Goal: Task Accomplishment & Management: Use online tool/utility

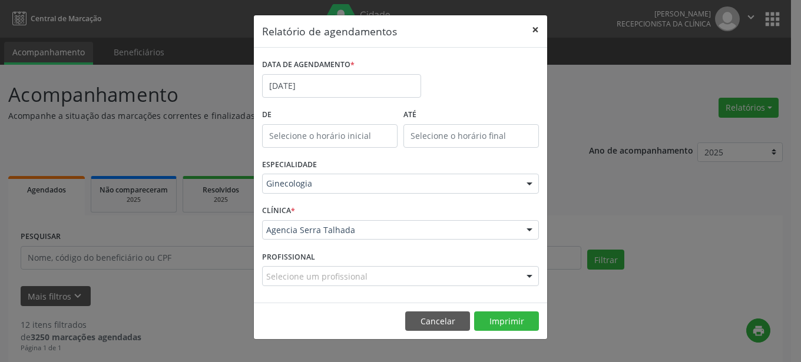
click at [535, 27] on button "×" at bounding box center [536, 29] width 24 height 29
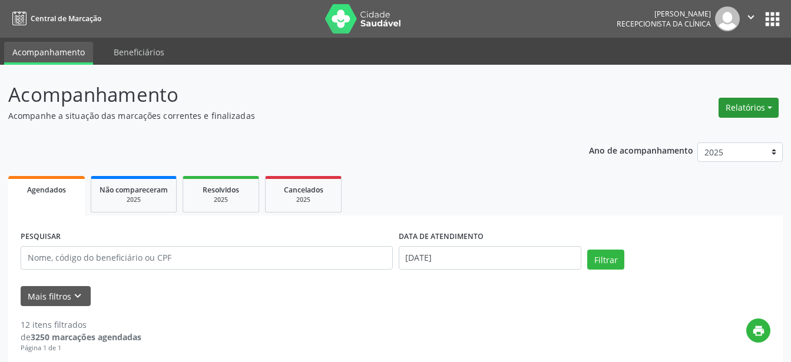
click at [755, 110] on button "Relatórios" at bounding box center [749, 108] width 60 height 20
click at [712, 135] on link "Agendamentos" at bounding box center [716, 133] width 127 height 16
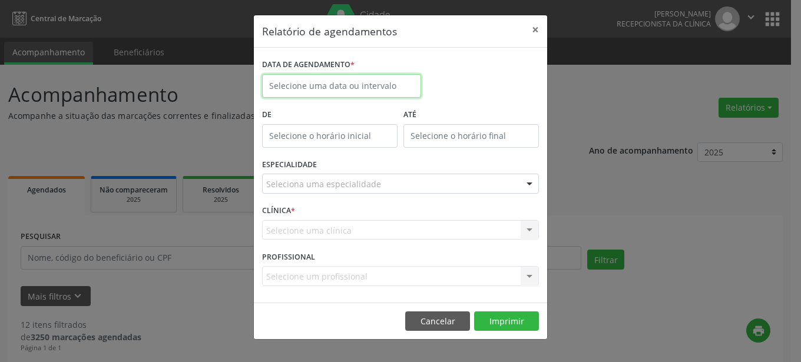
click at [346, 84] on input "text" at bounding box center [341, 86] width 159 height 24
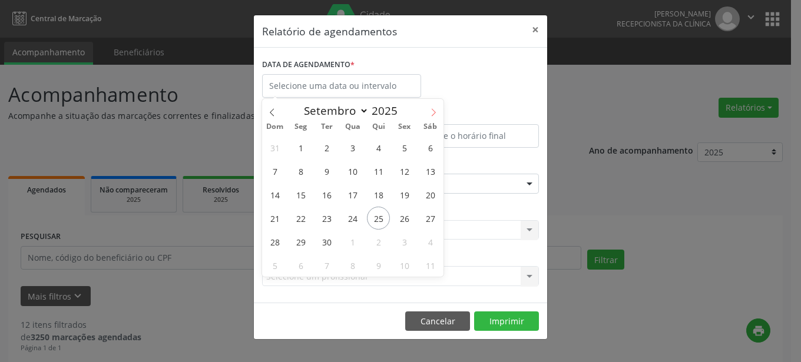
click at [436, 111] on icon at bounding box center [434, 112] width 8 height 8
select select "9"
click at [356, 150] on span "1" at bounding box center [352, 147] width 23 height 23
type input "[DATE]"
click at [352, 140] on span "1" at bounding box center [352, 147] width 23 height 23
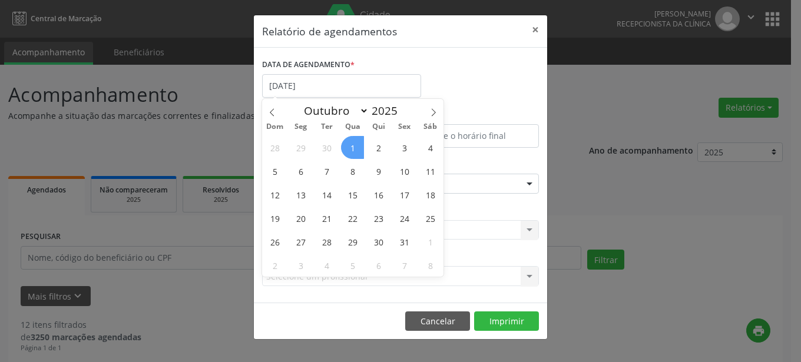
click at [352, 140] on input "text" at bounding box center [330, 136] width 136 height 24
type input "12:00"
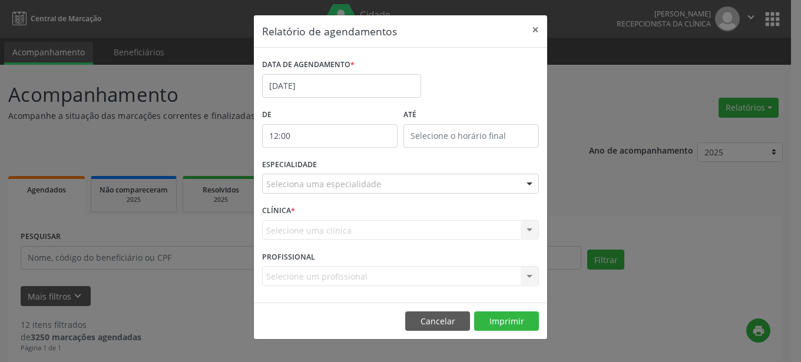
click at [449, 87] on div "DATA DE AGENDAMENTO * [DATE]" at bounding box center [400, 81] width 283 height 50
click at [533, 34] on button "×" at bounding box center [536, 29] width 24 height 29
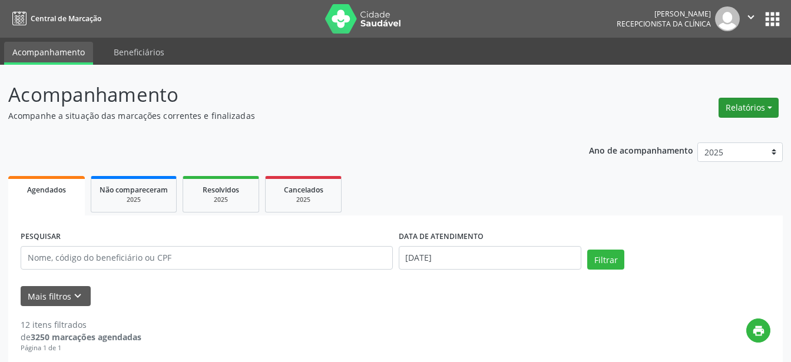
click at [760, 107] on button "Relatórios" at bounding box center [749, 108] width 60 height 20
click at [693, 130] on link "Agendamentos" at bounding box center [716, 133] width 127 height 16
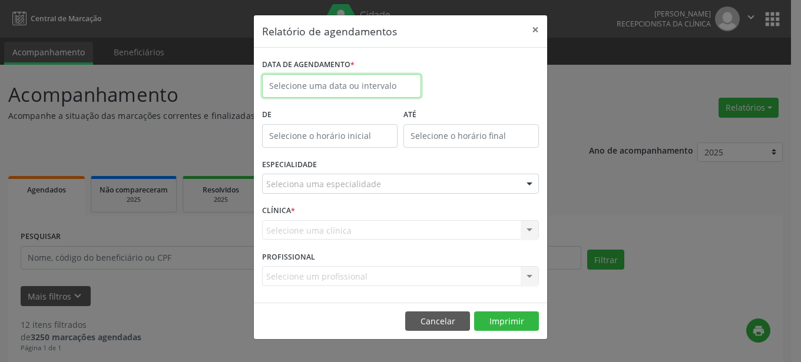
click at [318, 80] on input "text" at bounding box center [341, 86] width 159 height 24
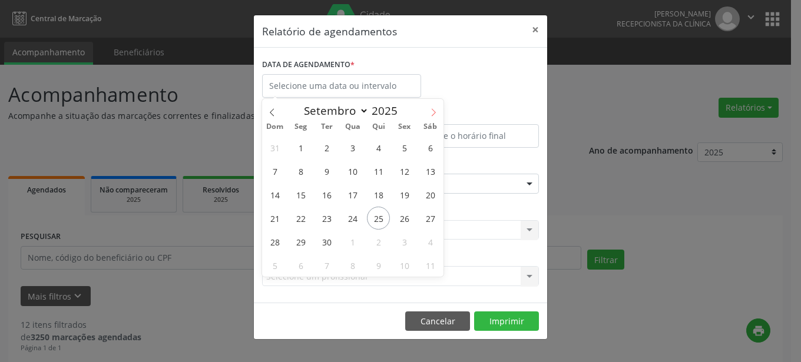
click at [435, 107] on span at bounding box center [434, 109] width 20 height 20
select select "9"
click at [360, 144] on span "1" at bounding box center [352, 147] width 23 height 23
type input "[DATE]"
click at [360, 144] on span "1" at bounding box center [352, 147] width 23 height 23
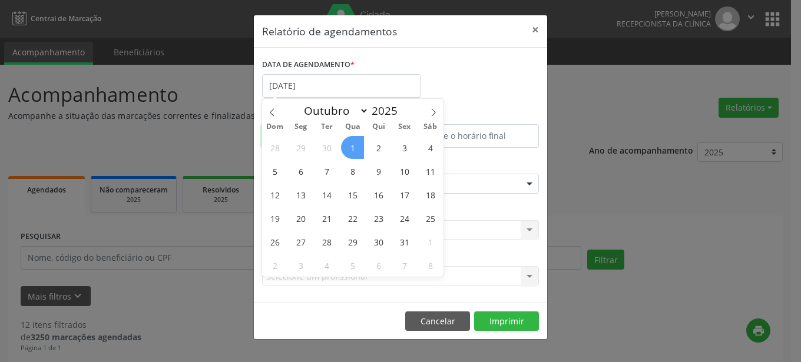
click at [360, 144] on input "text" at bounding box center [330, 136] width 136 height 24
type input "12:00"
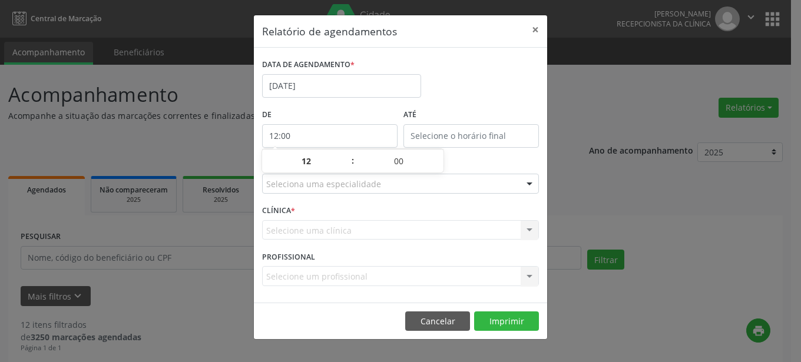
click at [360, 144] on input "12:00" at bounding box center [330, 136] width 136 height 24
click at [443, 90] on div "DATA DE AGENDAMENTO * [DATE]" at bounding box center [400, 81] width 283 height 50
click at [533, 31] on button "×" at bounding box center [536, 29] width 24 height 29
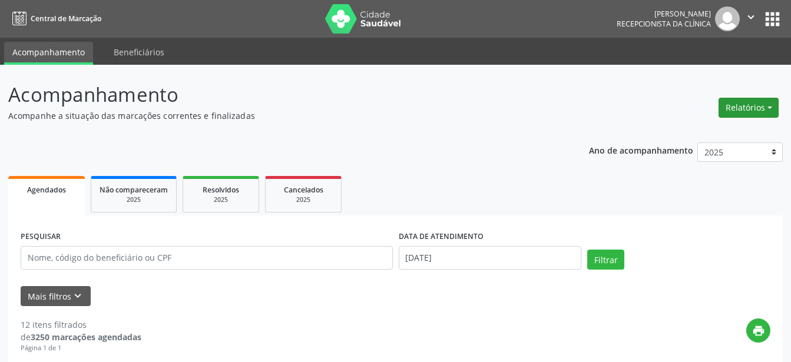
click at [723, 106] on button "Relatórios" at bounding box center [749, 108] width 60 height 20
click at [673, 139] on link "Agendamentos" at bounding box center [716, 133] width 127 height 16
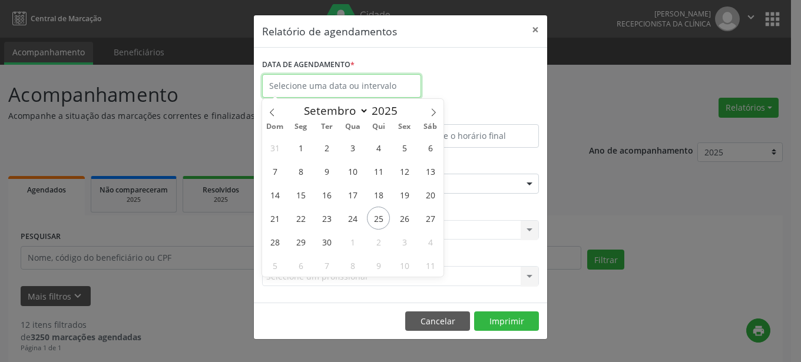
click at [344, 80] on input "text" at bounding box center [341, 86] width 159 height 24
click at [435, 109] on icon at bounding box center [434, 112] width 8 height 8
select select "9"
click at [354, 144] on span "1" at bounding box center [352, 147] width 23 height 23
type input "[DATE]"
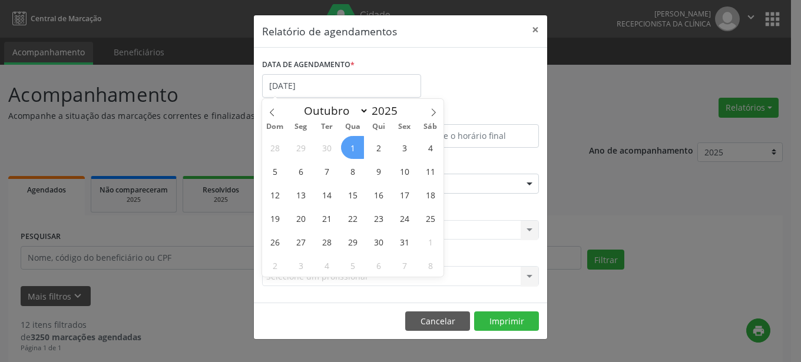
click at [351, 145] on span "1" at bounding box center [352, 147] width 23 height 23
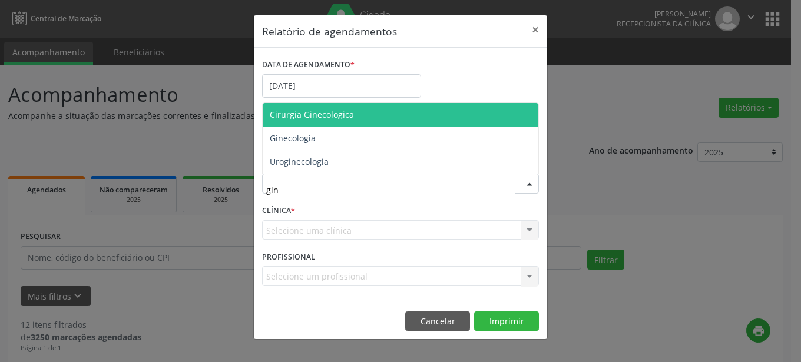
type input "gine"
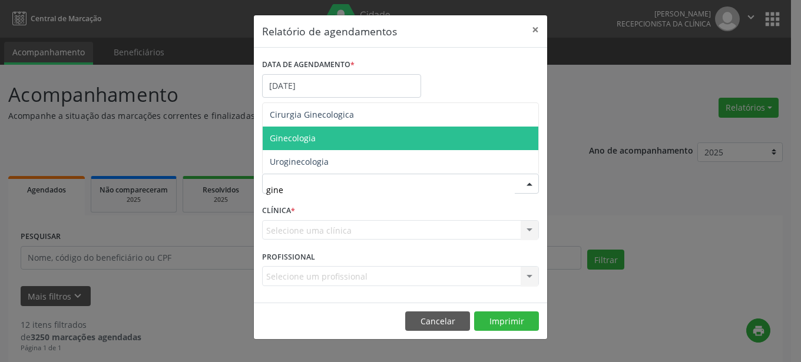
click at [332, 140] on span "Ginecologia" at bounding box center [401, 139] width 276 height 24
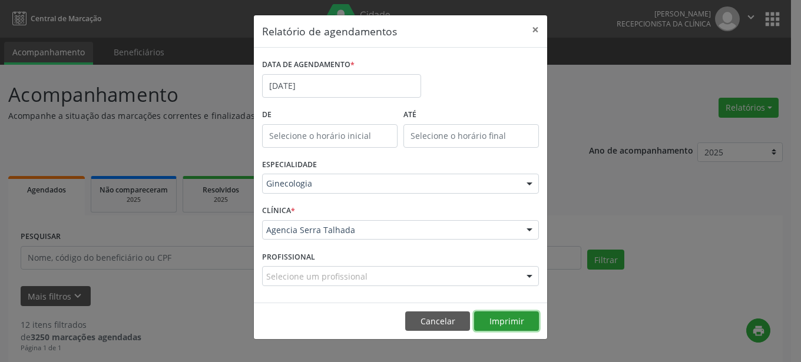
click at [510, 315] on button "Imprimir" at bounding box center [506, 322] width 65 height 20
